Goal: Task Accomplishment & Management: Use online tool/utility

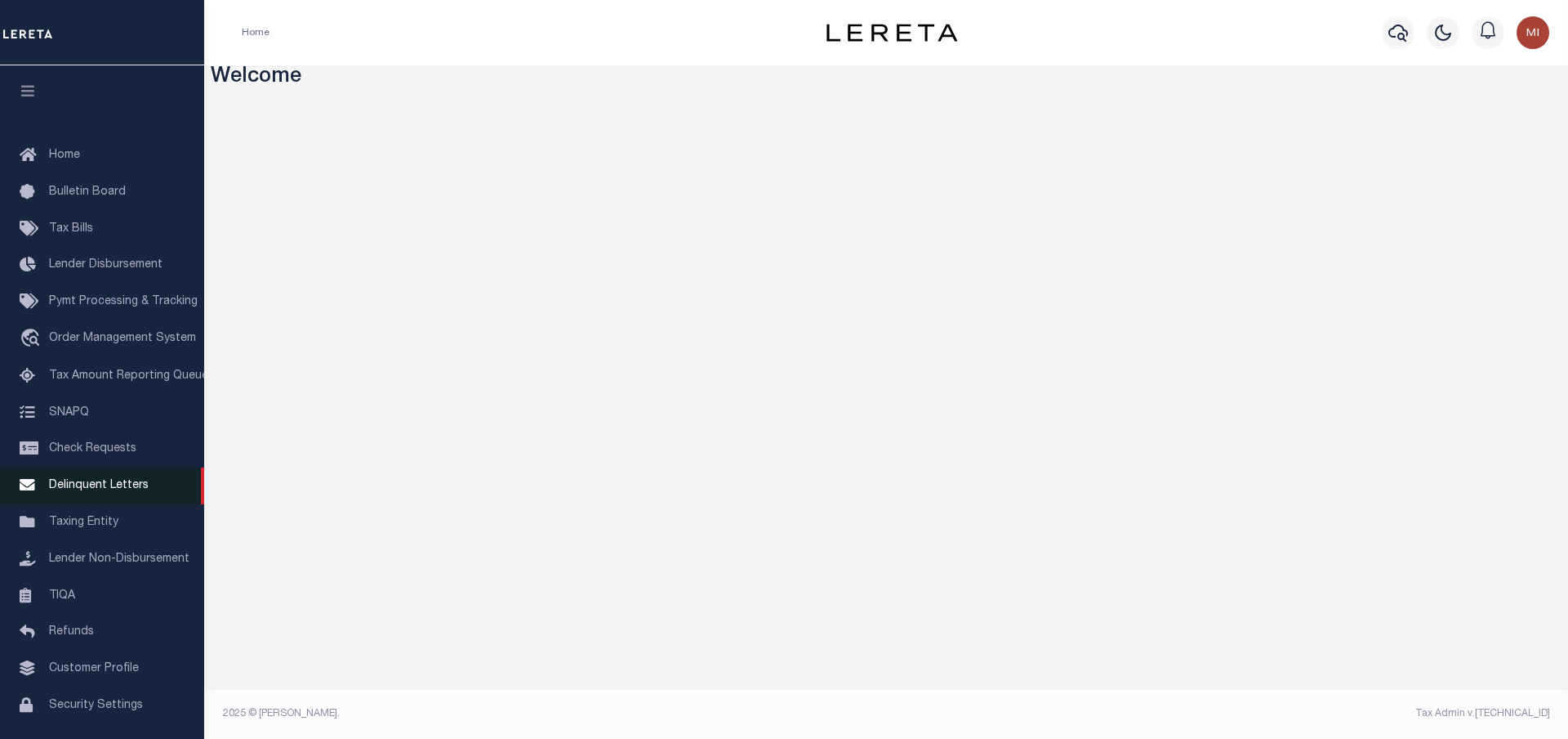
click at [128, 491] on span "Delinquent Letters" at bounding box center [99, 485] width 100 height 12
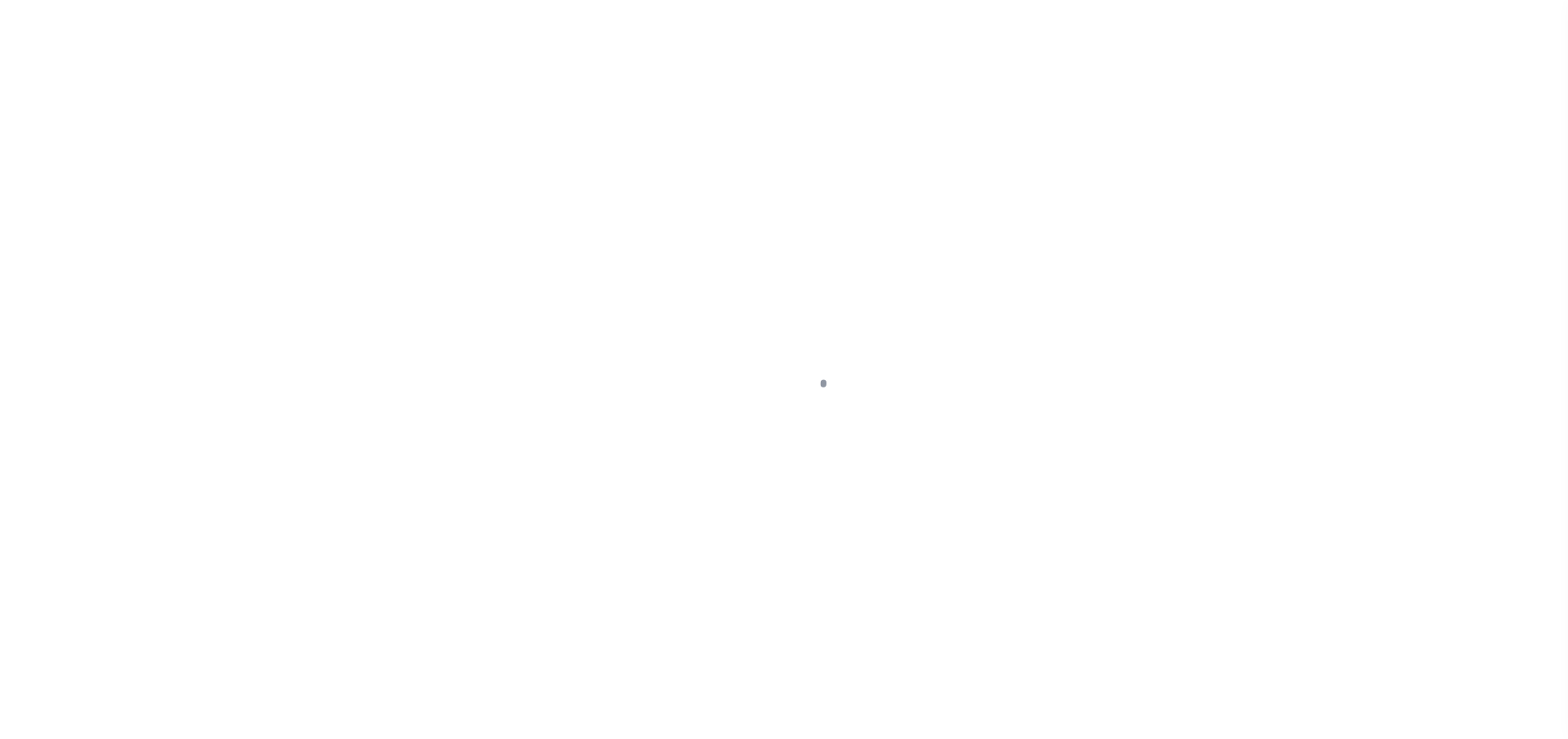
scroll to position [48, 0]
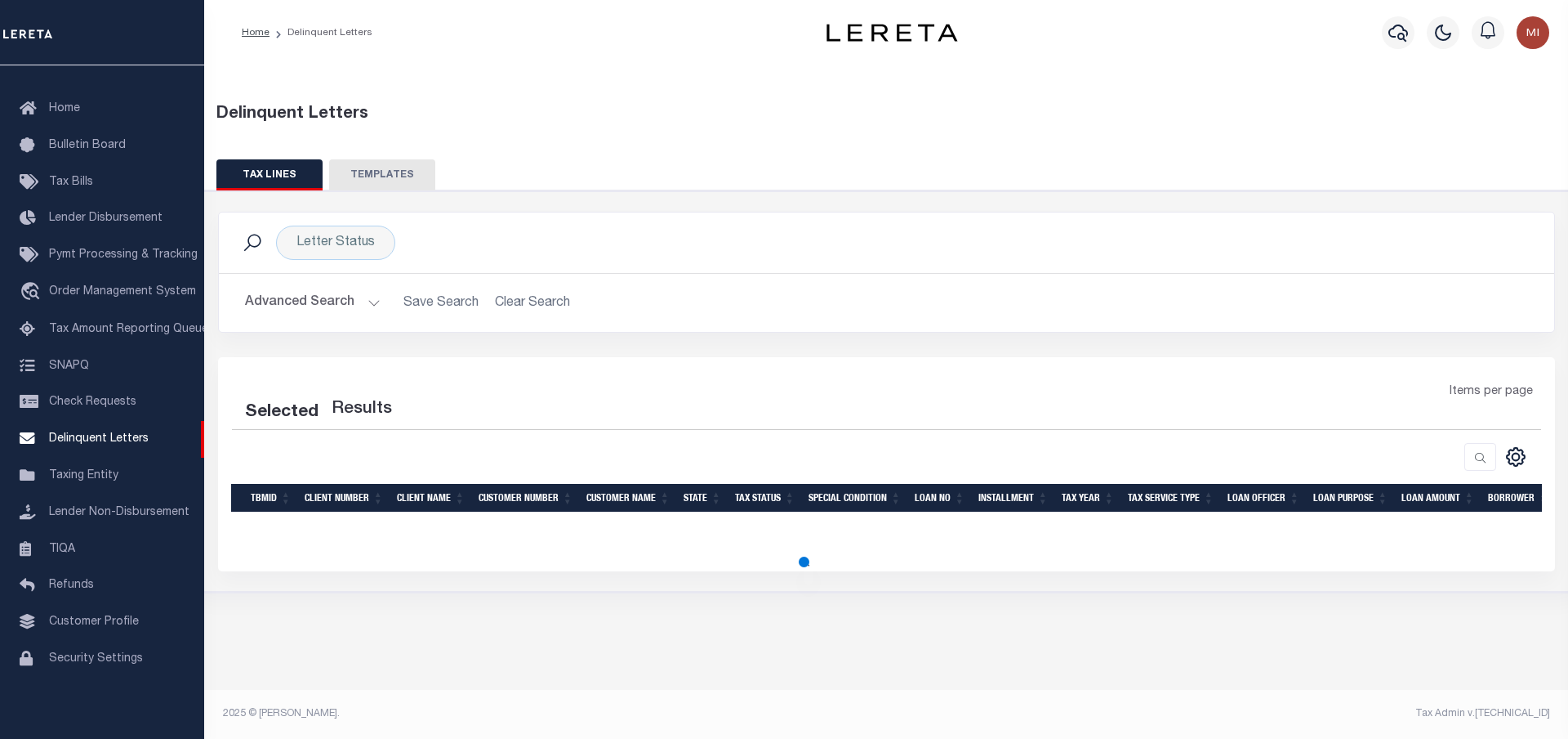
click at [378, 174] on button "TEMPLATES" at bounding box center [382, 175] width 106 height 31
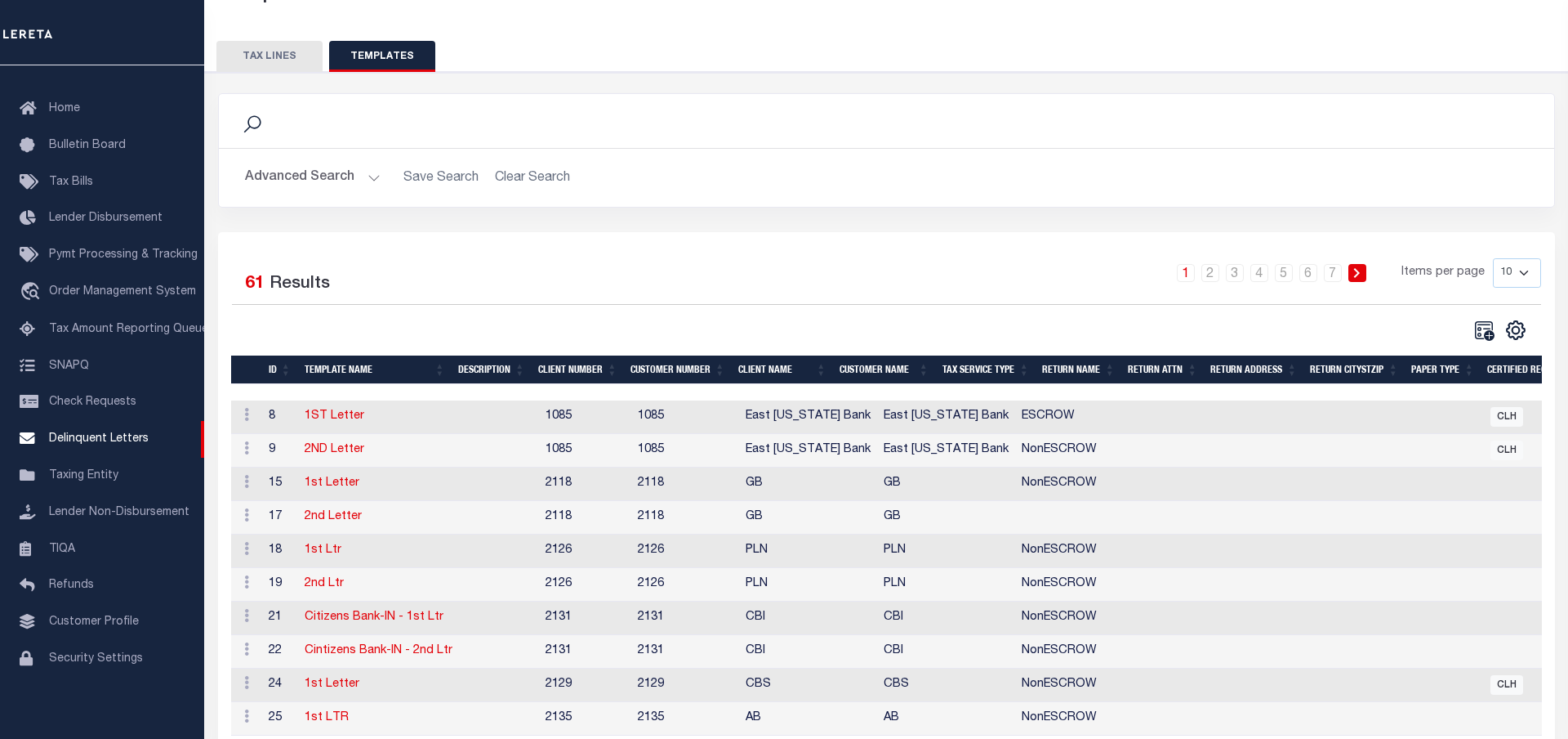
scroll to position [202, 0]
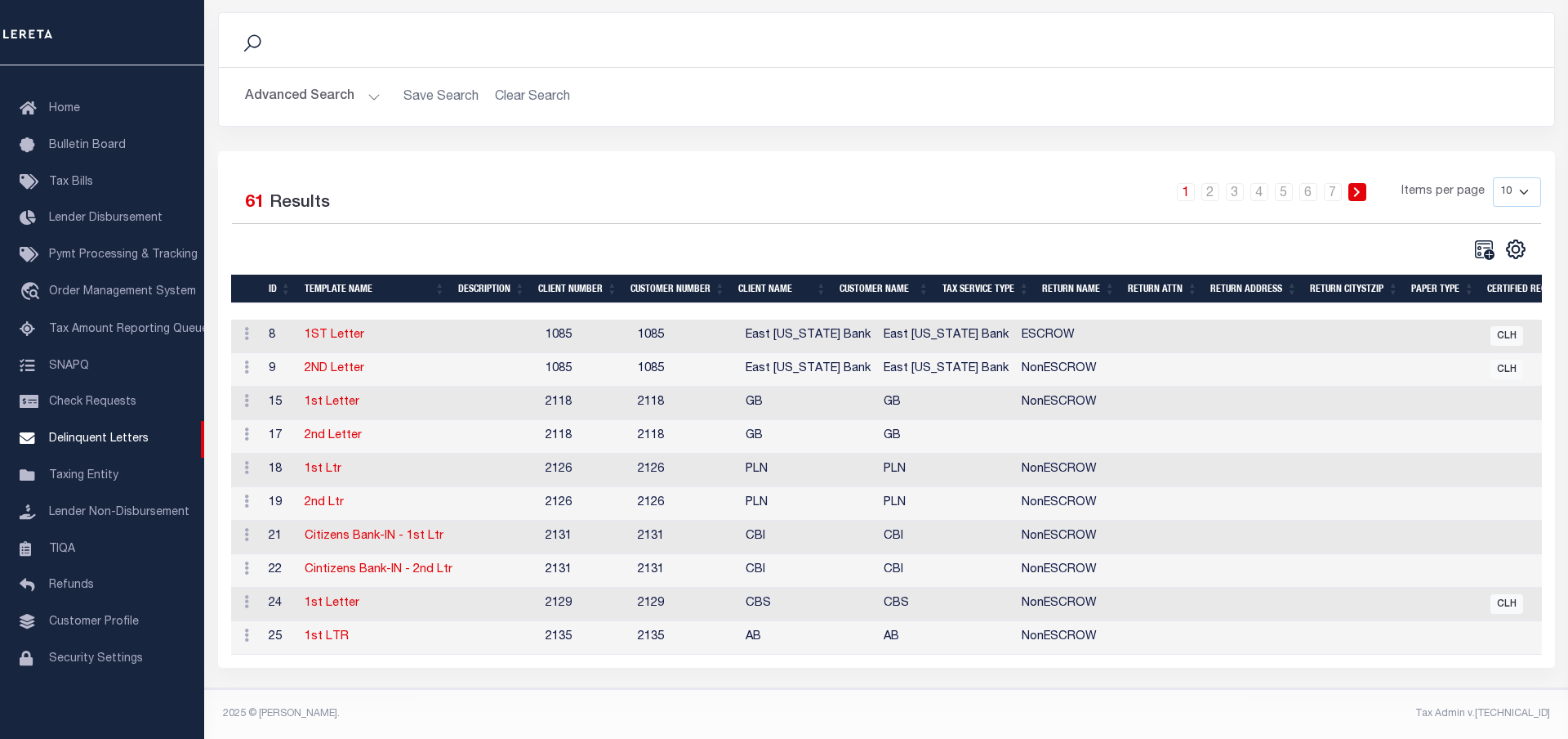
click at [808, 185] on div "1 2 3 4 5 6 7 Items per page 10 25 50 100" at bounding box center [1053, 199] width 976 height 43
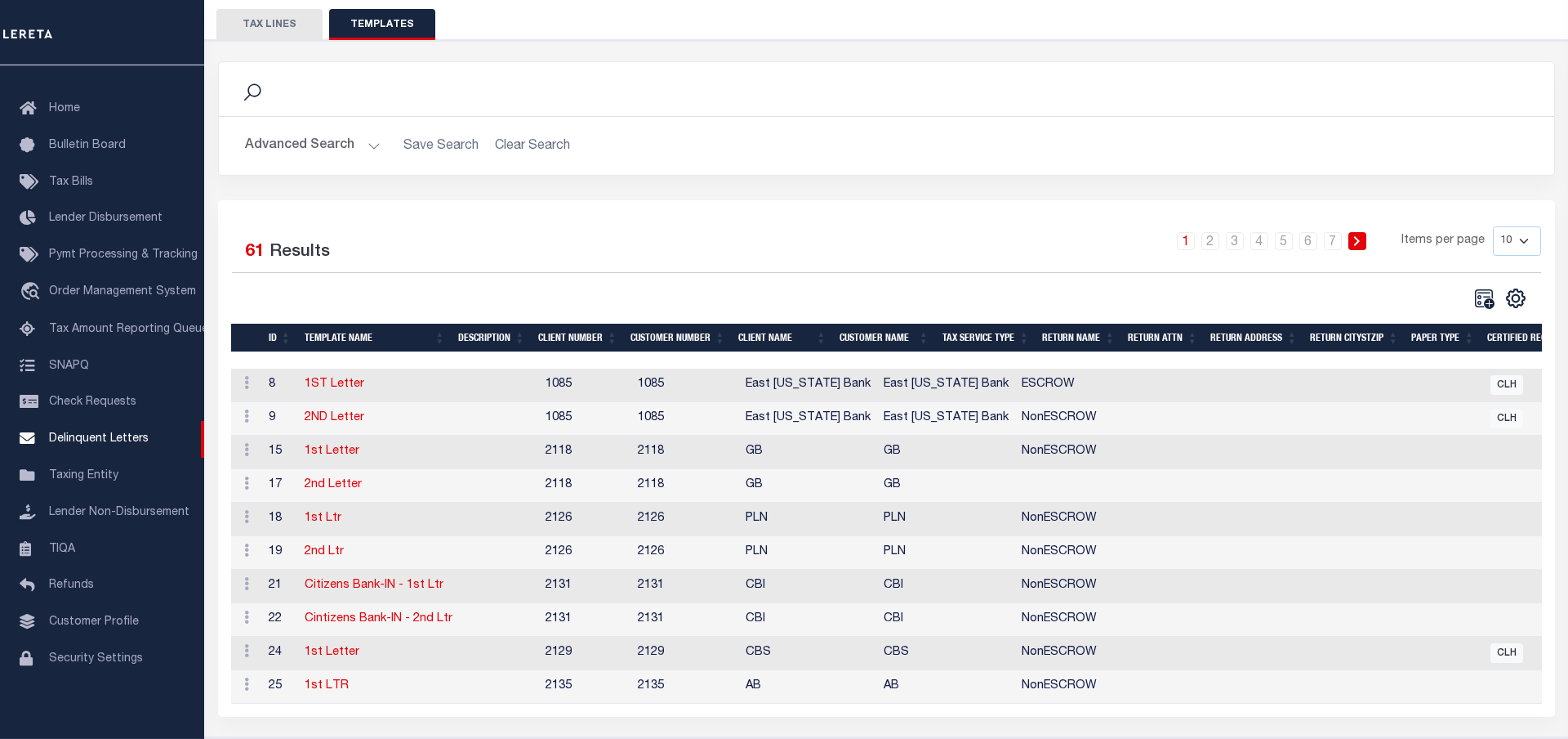
scroll to position [119, 0]
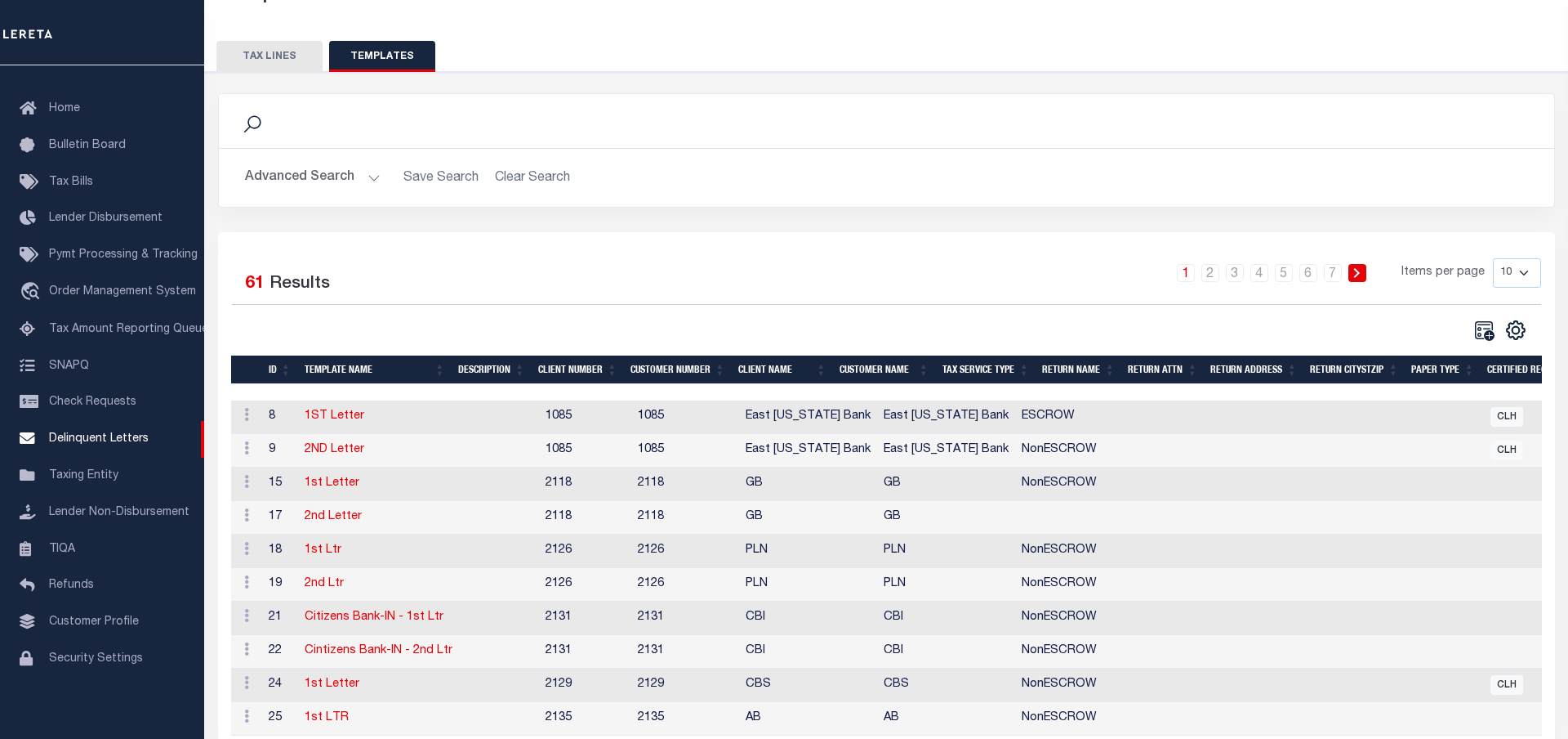
click at [777, 123] on div "Search" at bounding box center [886, 121] width 1309 height 28
click at [787, 268] on div "1 2 3 4 5 6 7 Items per page 10 25 50 100" at bounding box center [1053, 279] width 976 height 43
click at [780, 266] on div "1 2 3 4 5 6 7 Items per page 10 25 50 100" at bounding box center [1053, 279] width 976 height 43
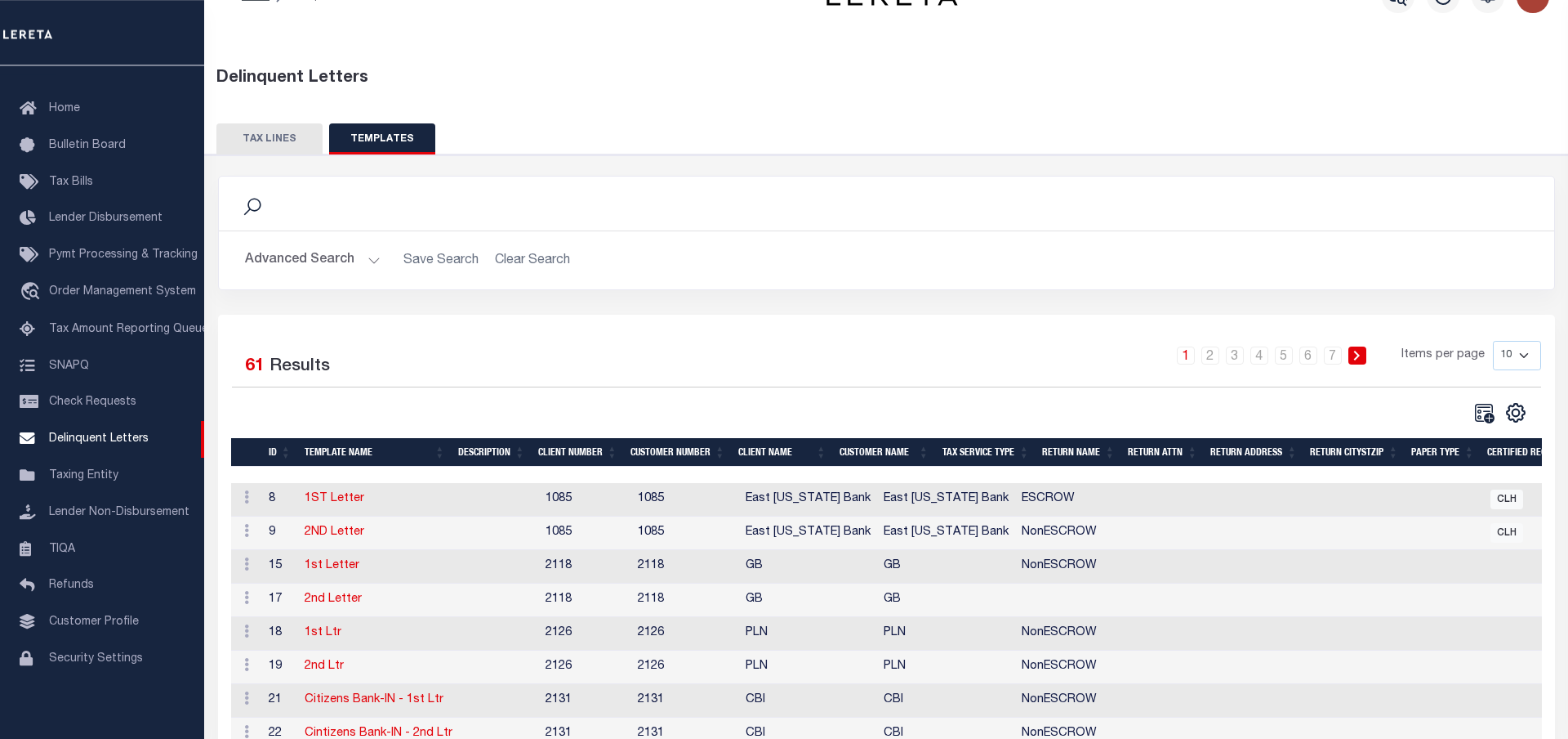
scroll to position [35, 0]
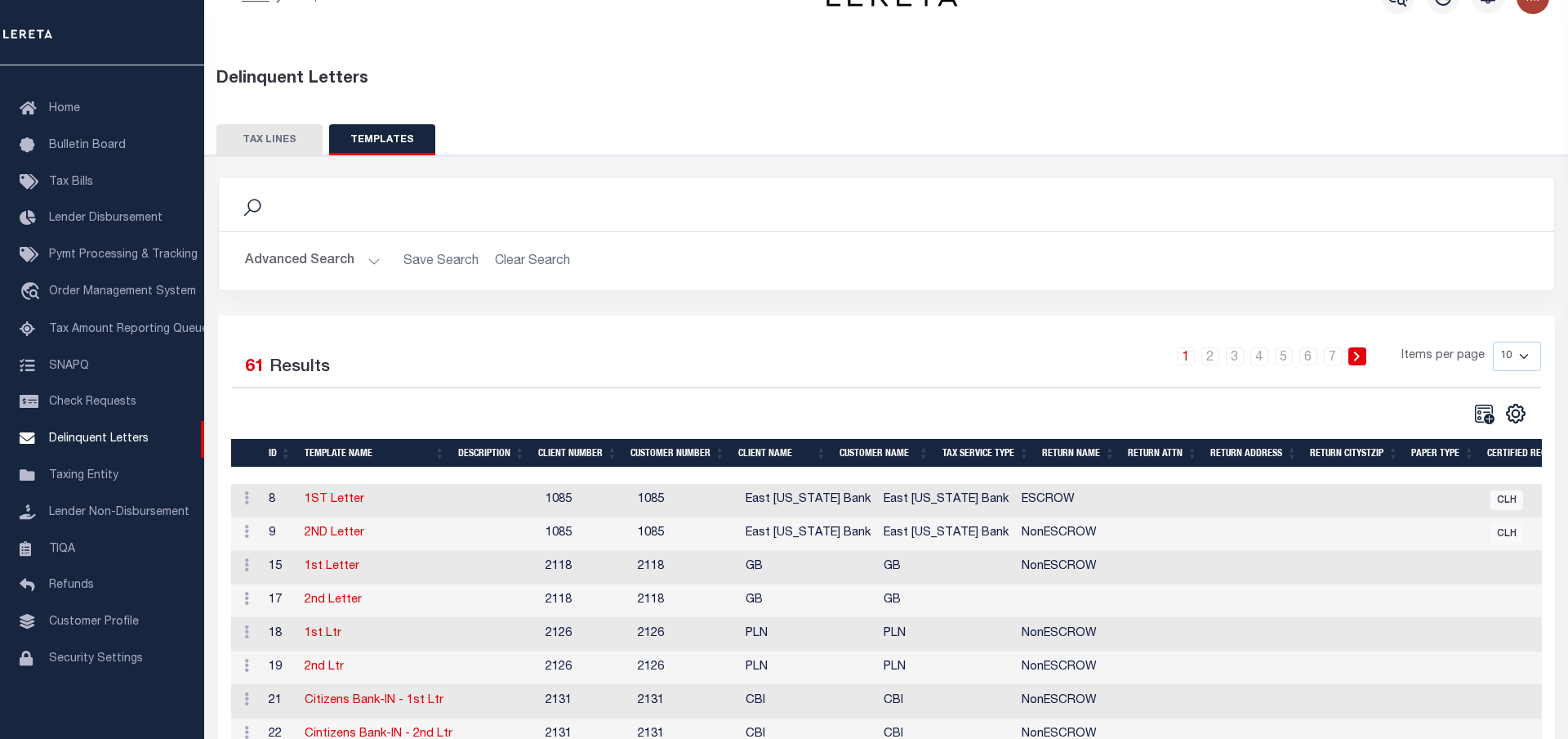
click at [268, 136] on button "TAX LINES" at bounding box center [269, 140] width 106 height 31
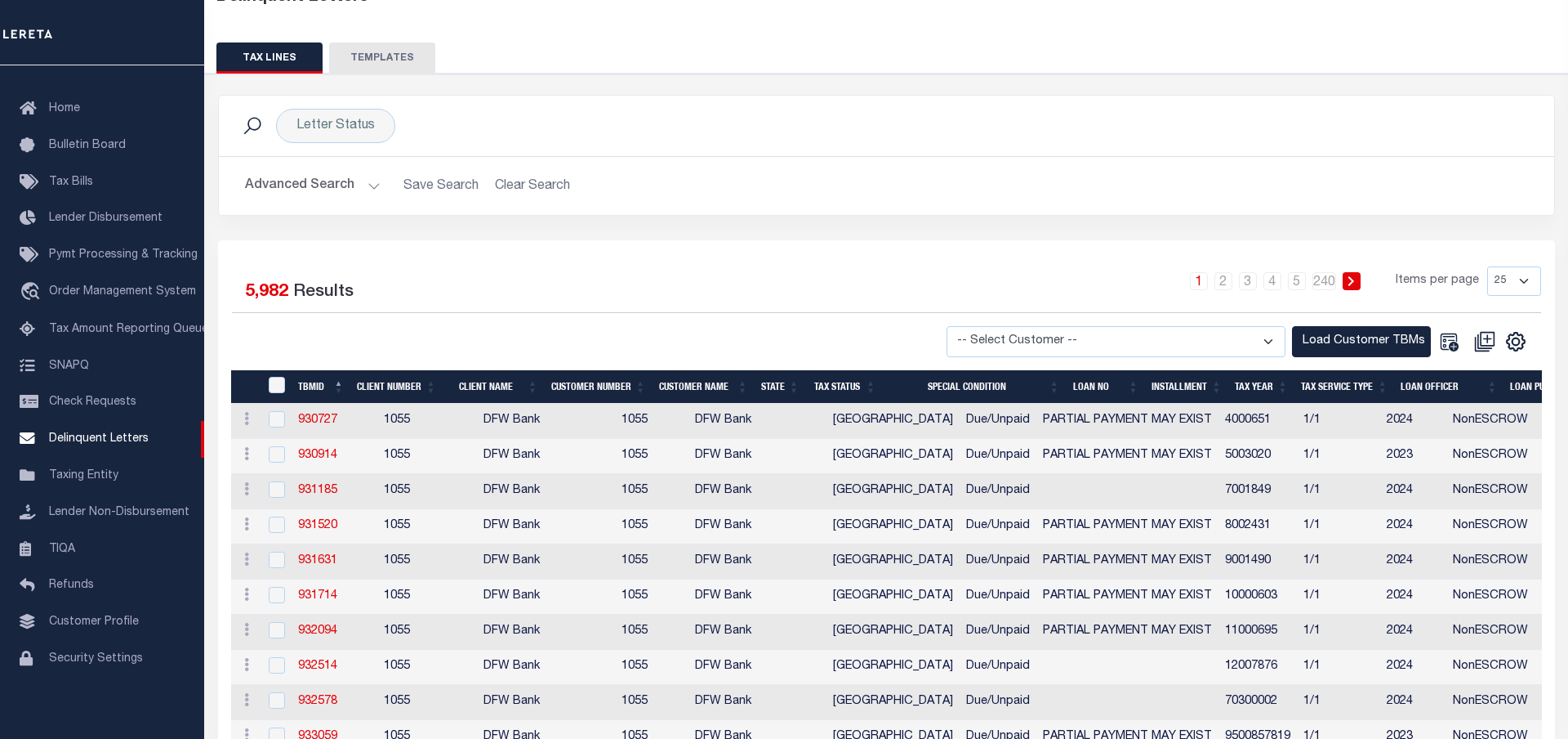
scroll to position [119, 0]
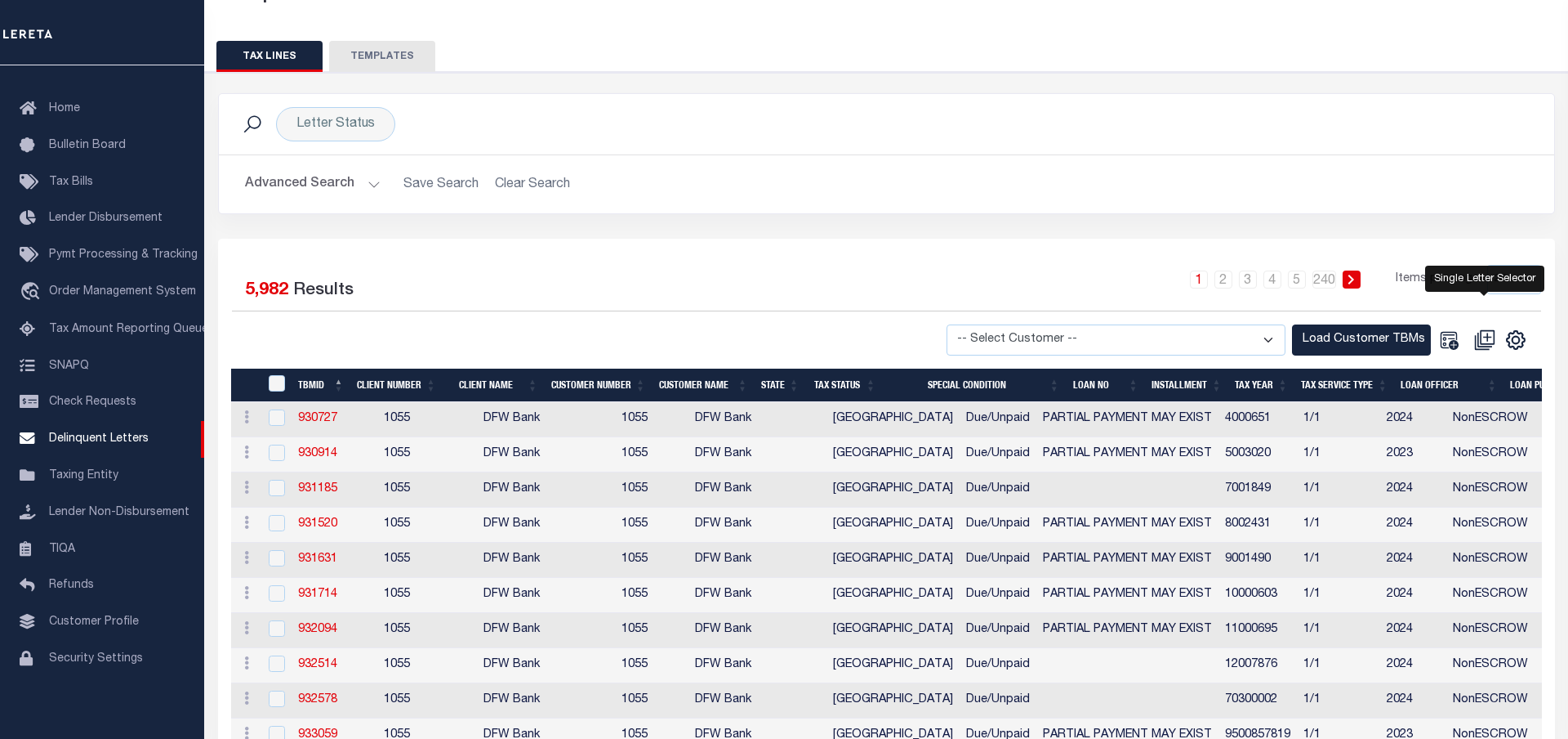
click at [1485, 341] on icon at bounding box center [1484, 339] width 21 height 21
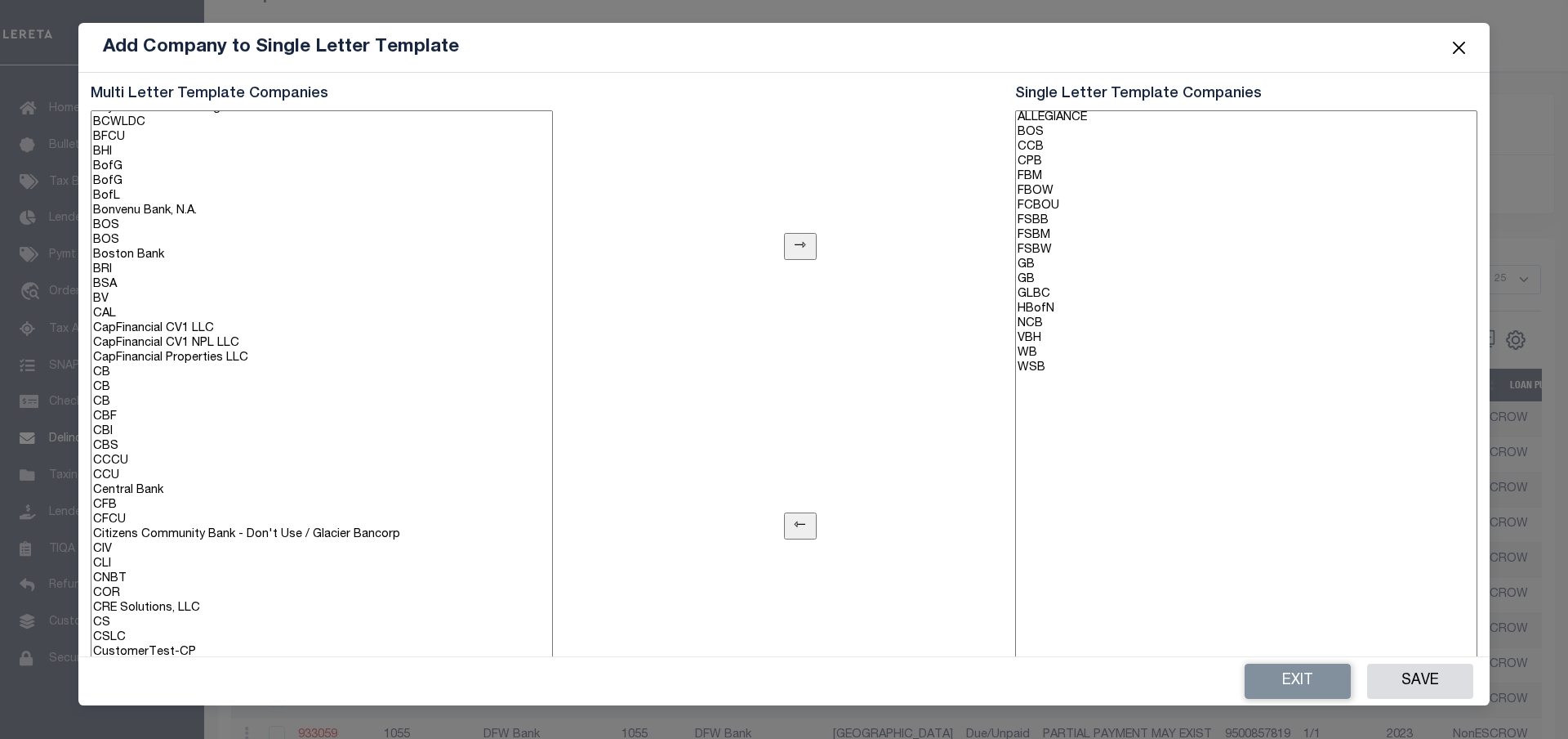
scroll to position [0, 0]
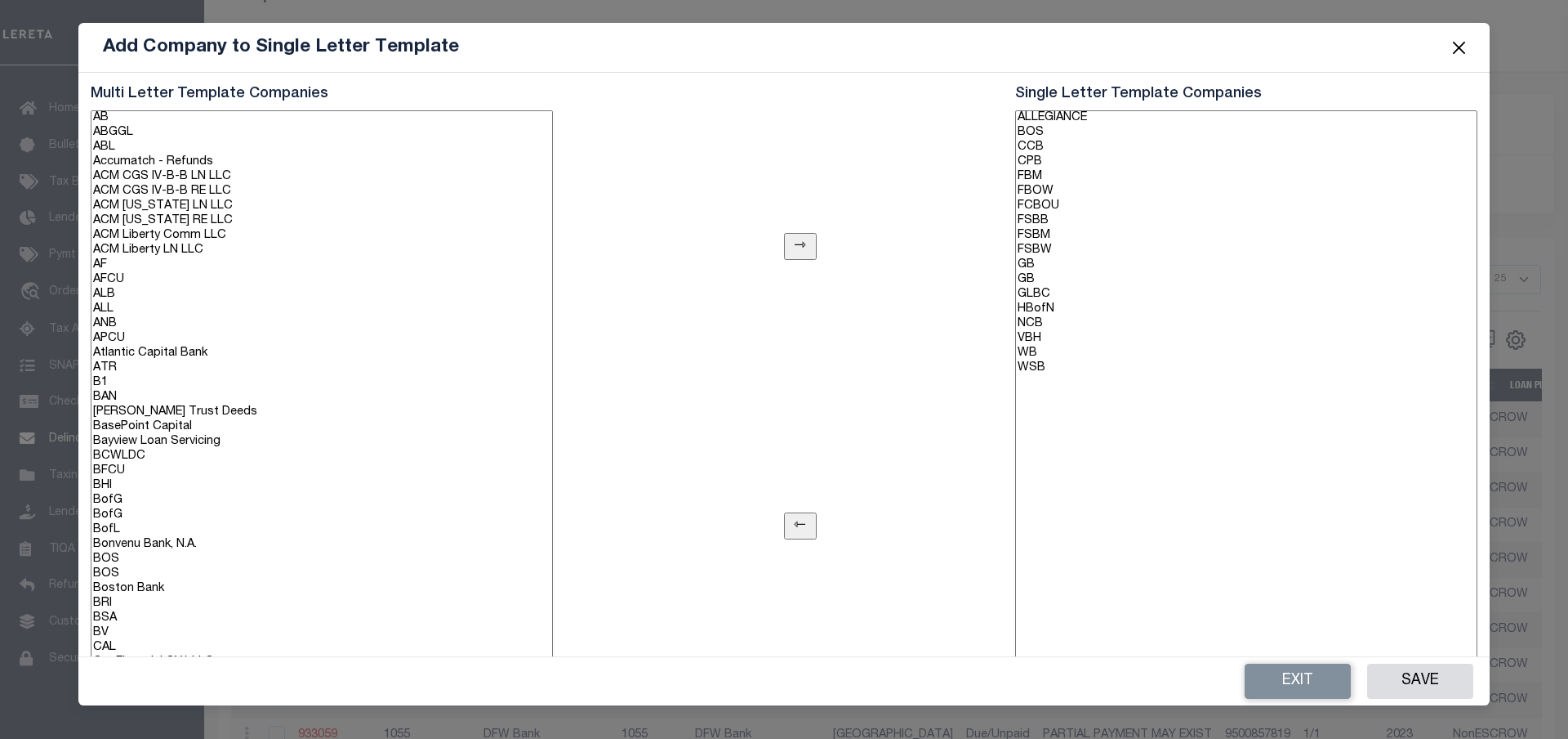
click at [1458, 45] on button "Close" at bounding box center [1459, 47] width 21 height 21
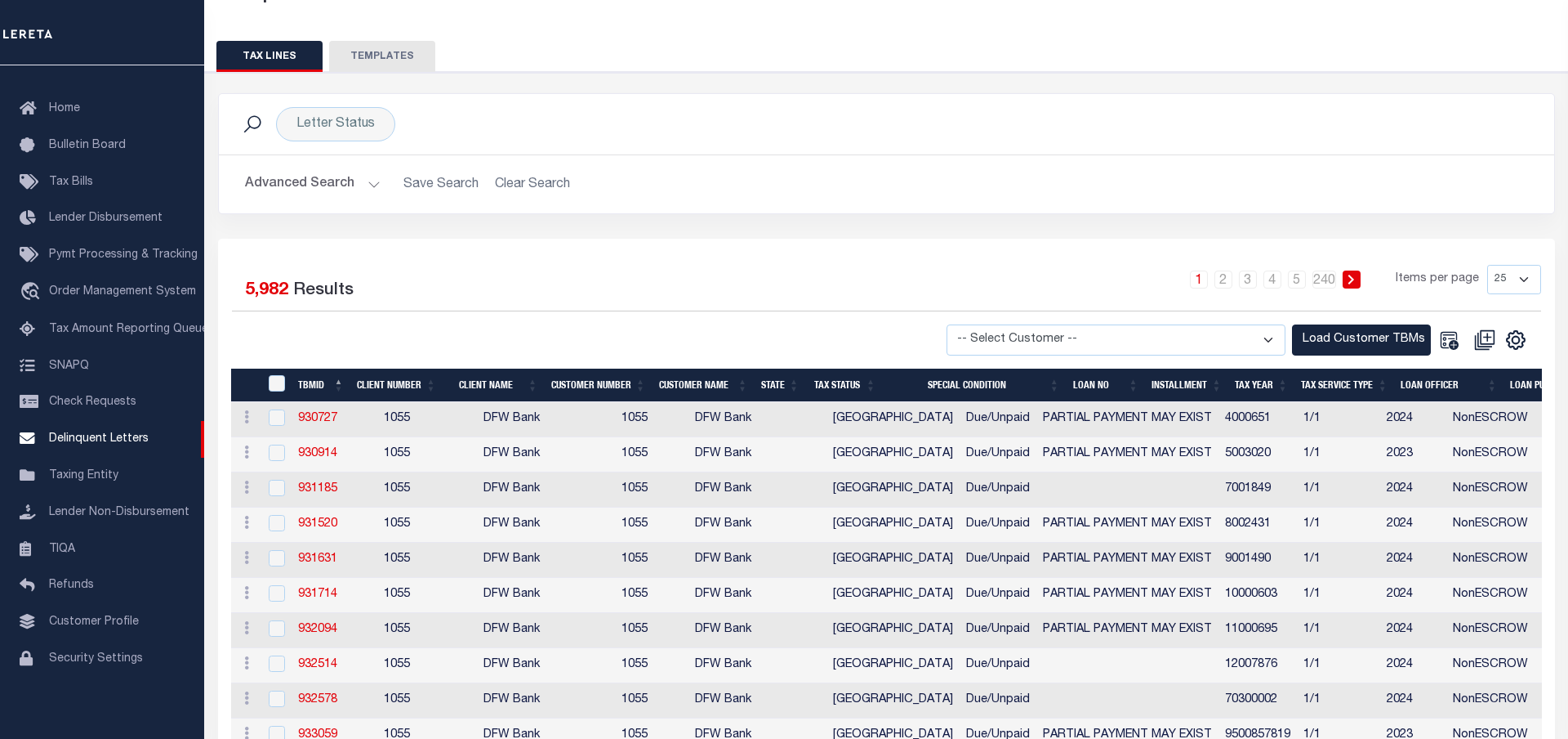
click at [1454, 345] on icon at bounding box center [1448, 339] width 21 height 21
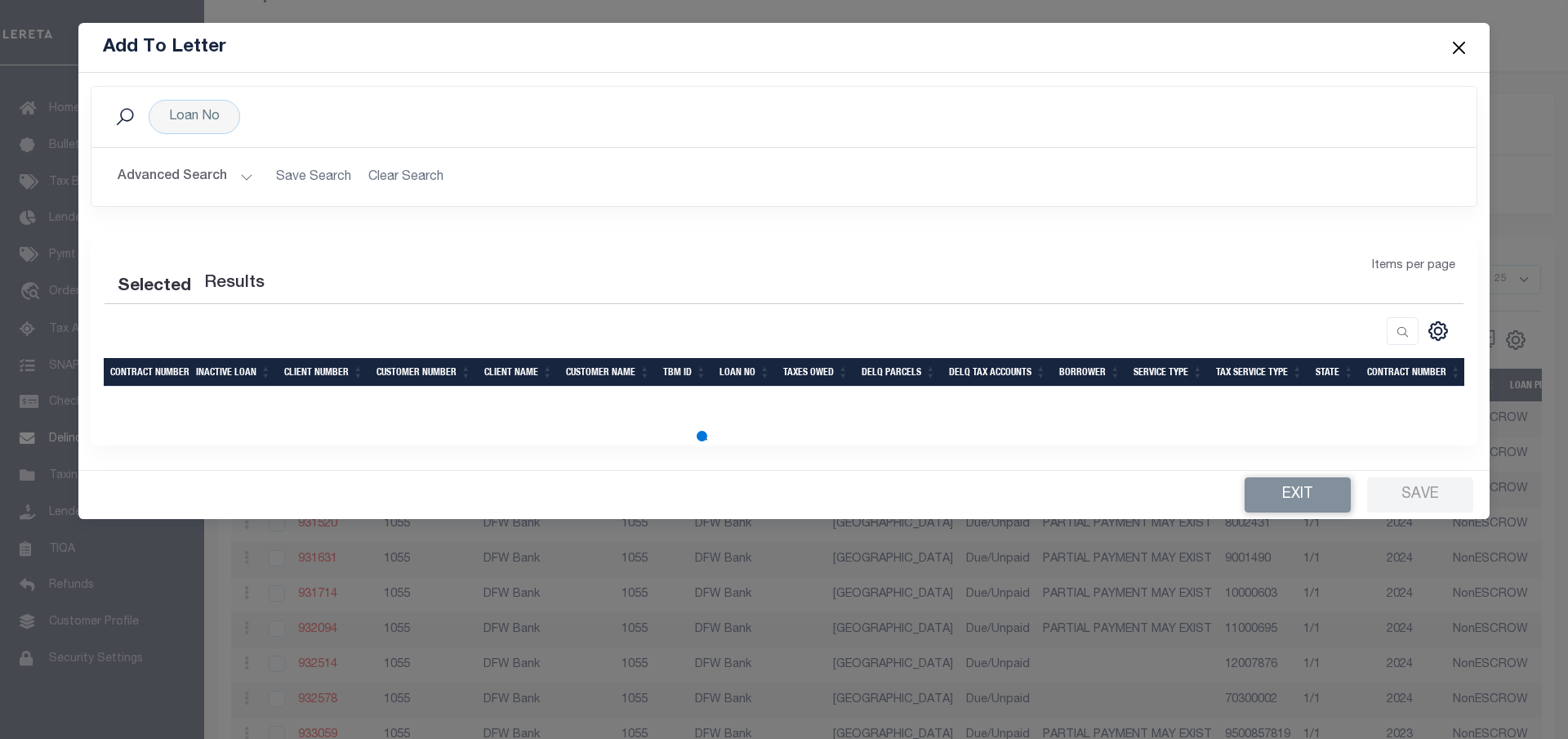
click at [1460, 44] on button "Close" at bounding box center [1459, 47] width 21 height 21
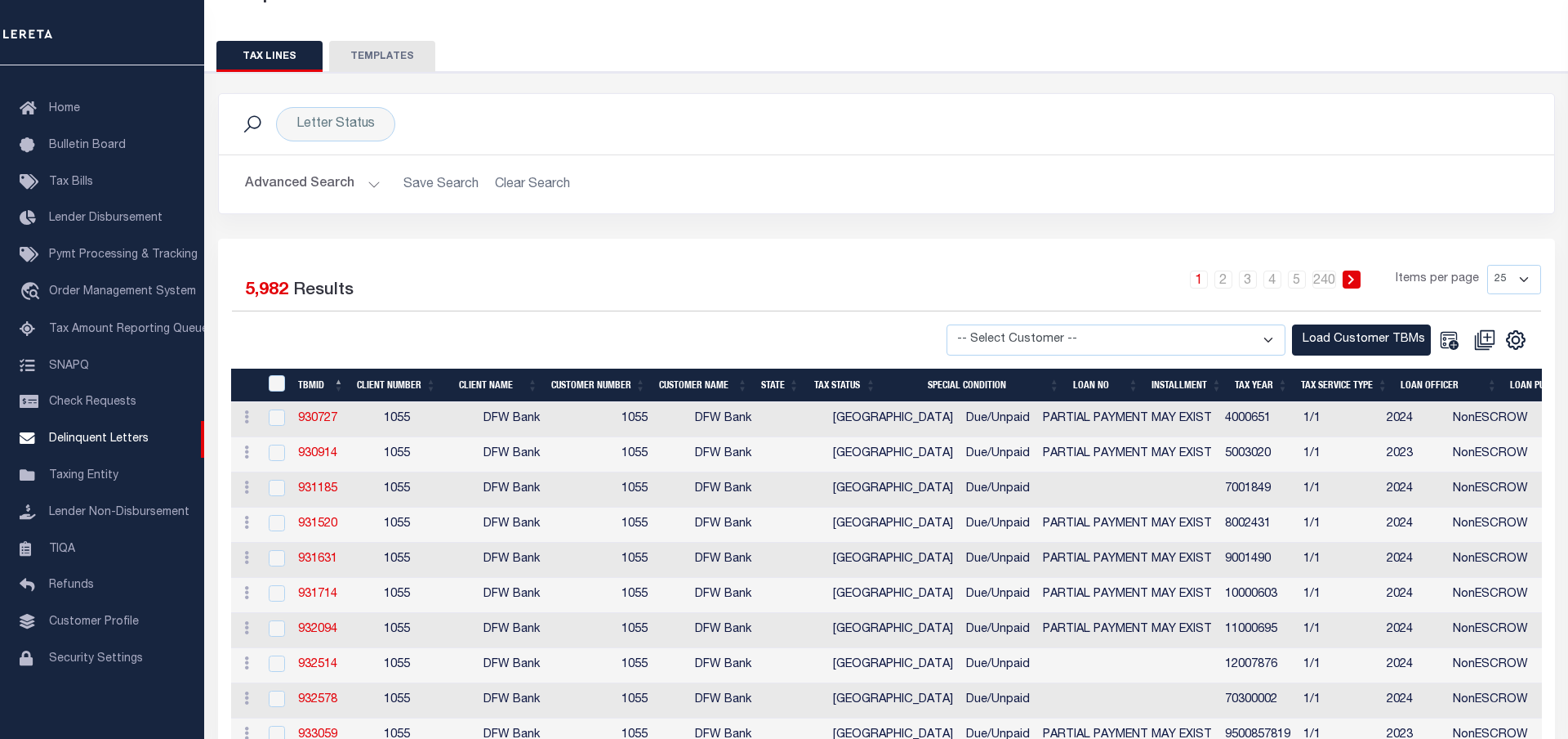
click at [691, 335] on div at bounding box center [559, 340] width 655 height 32
click at [689, 336] on div at bounding box center [559, 340] width 655 height 32
click at [694, 335] on div at bounding box center [559, 340] width 655 height 32
click at [689, 339] on div at bounding box center [559, 340] width 655 height 32
click at [1514, 333] on icon "" at bounding box center [1516, 340] width 18 height 18
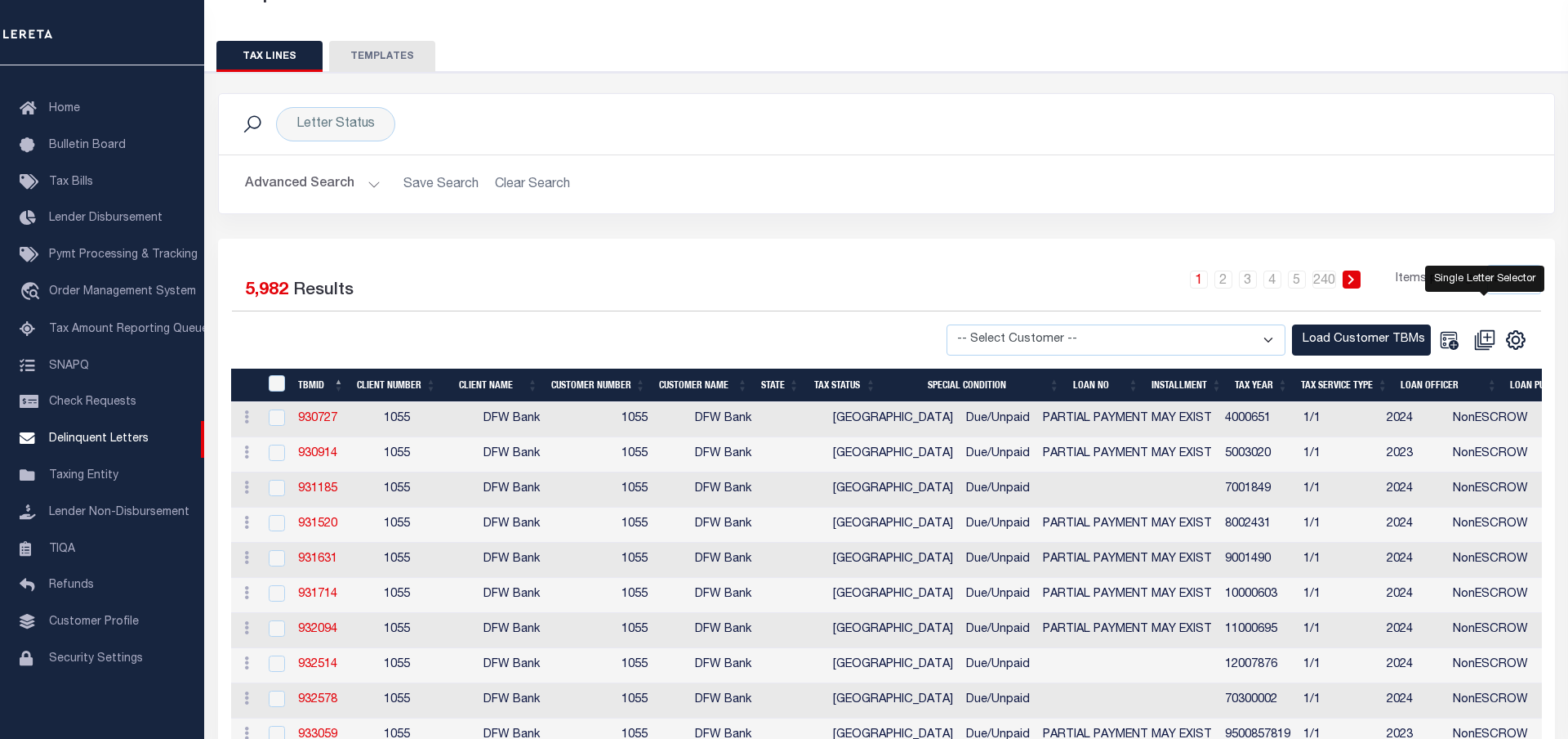
click at [1483, 339] on icon at bounding box center [1484, 339] width 21 height 21
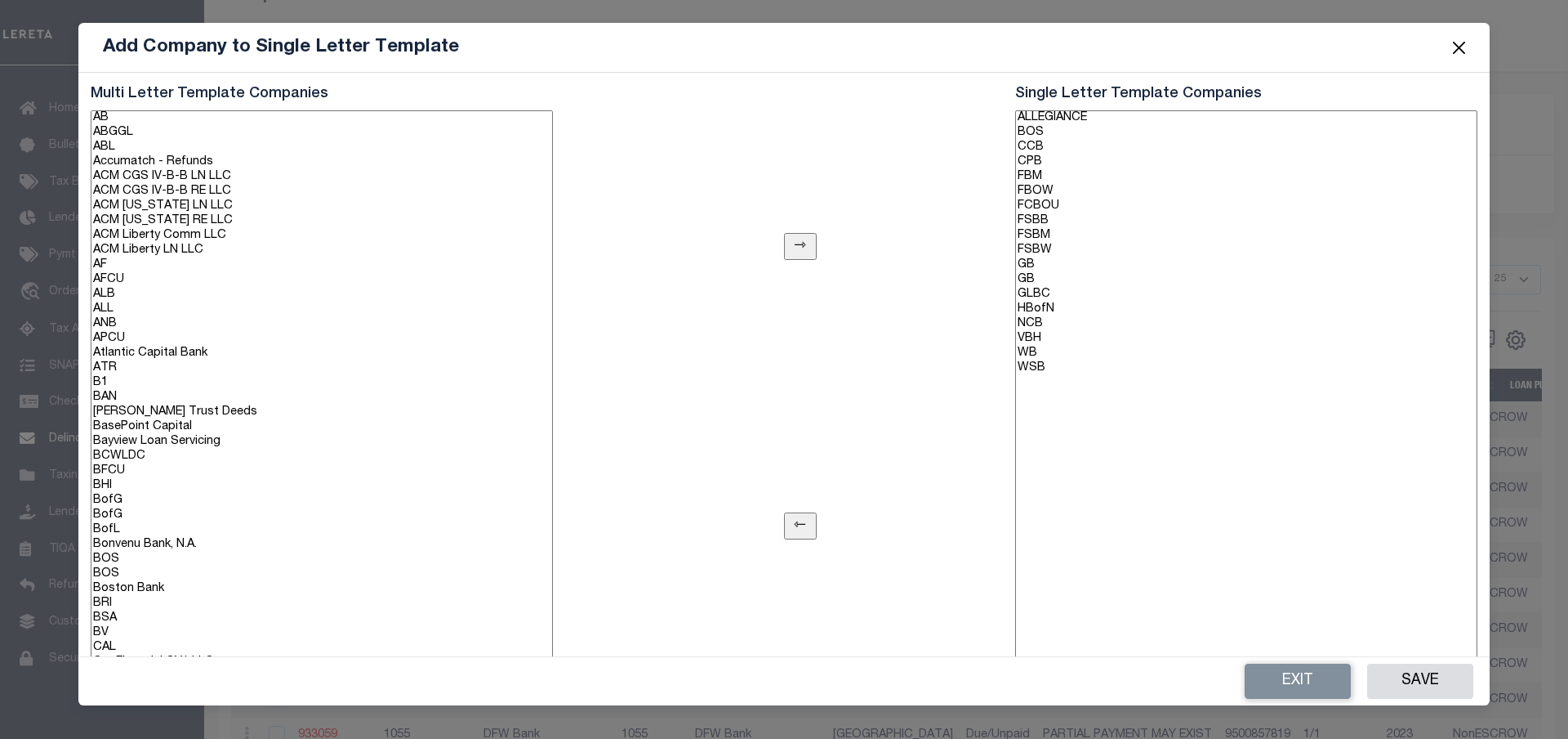
click at [801, 44] on div "Add Company to Single Letter Template" at bounding box center [784, 47] width 1411 height 50
click at [796, 44] on div "Add Company to Single Letter Template" at bounding box center [784, 47] width 1411 height 50
click at [786, 45] on div "Add Company to Single Letter Template" at bounding box center [784, 47] width 1411 height 50
click at [1458, 47] on button "Close" at bounding box center [1459, 47] width 21 height 21
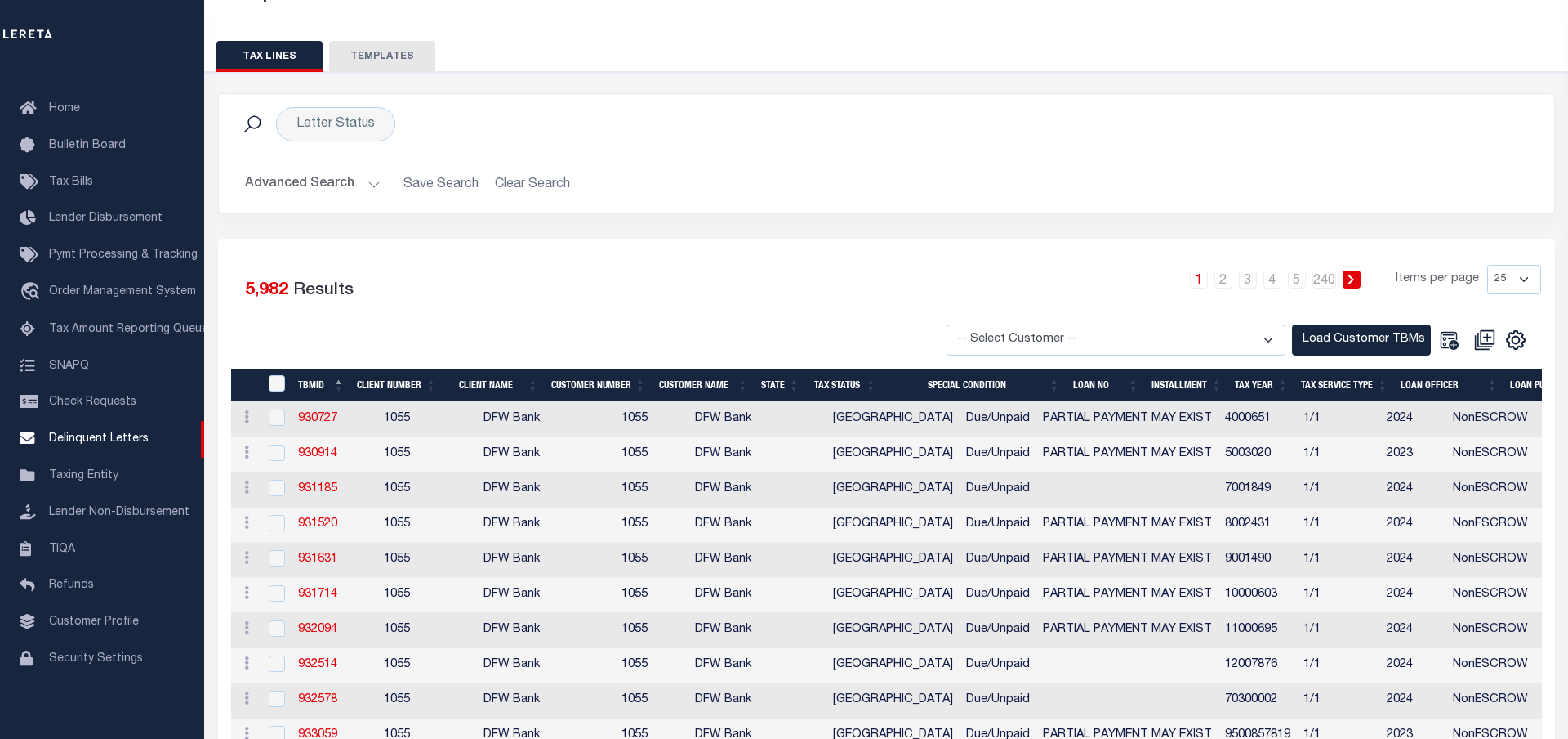
click at [934, 334] on div "-- Select Customer -- AB ABGGL ABL Accumatch - Refunds AFCU ALL ANB APCU B1 BAN…" at bounding box center [1214, 340] width 655 height 32
